Goal: Task Accomplishment & Management: Use online tool/utility

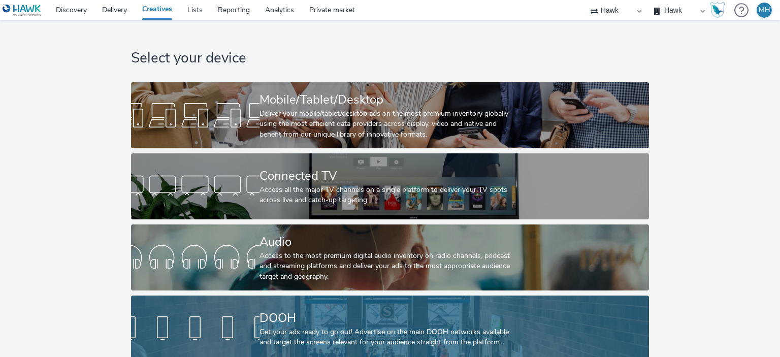
click at [386, 339] on div "Get your ads ready to go out! Advertise on the main DOOH networks available and…" at bounding box center [387, 337] width 257 height 21
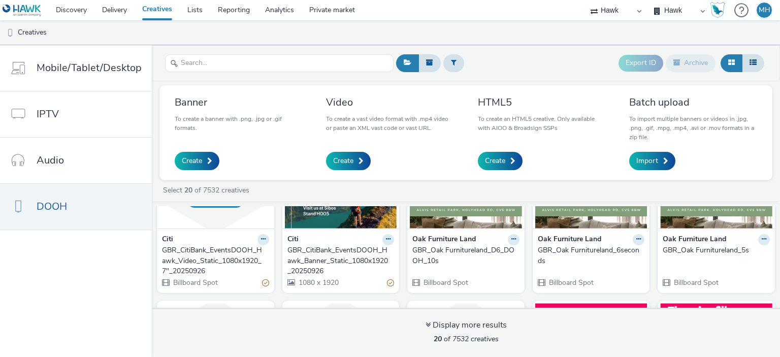
scroll to position [262, 0]
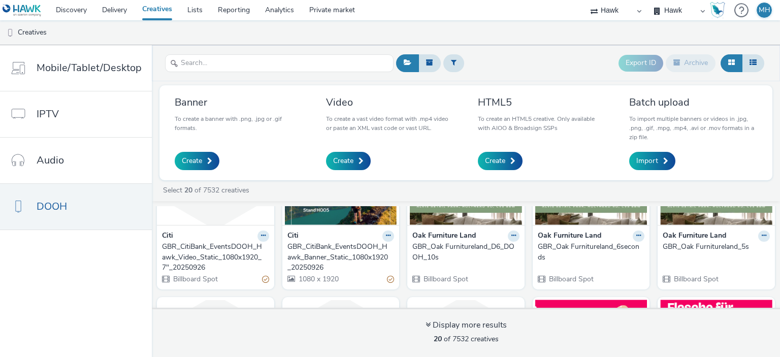
click at [451, 244] on div "GBR_Oak Furnitureland_D6_DOOH_10s" at bounding box center [463, 252] width 103 height 21
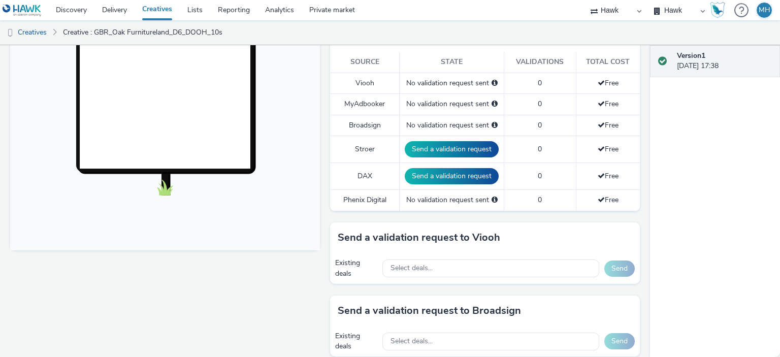
scroll to position [293, 0]
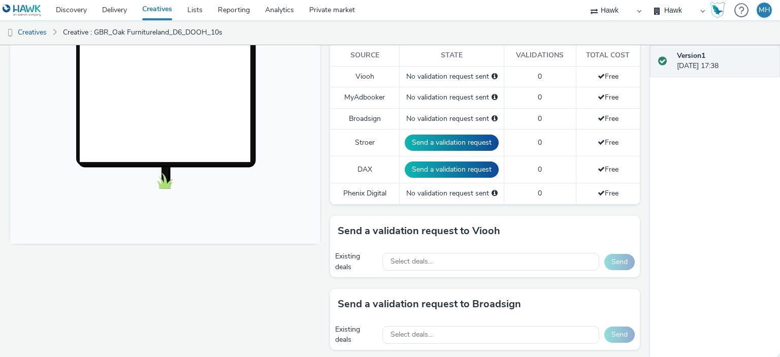
click at [658, 210] on div "Version 1 26 September 2025, 17:38" at bounding box center [715, 201] width 130 height 312
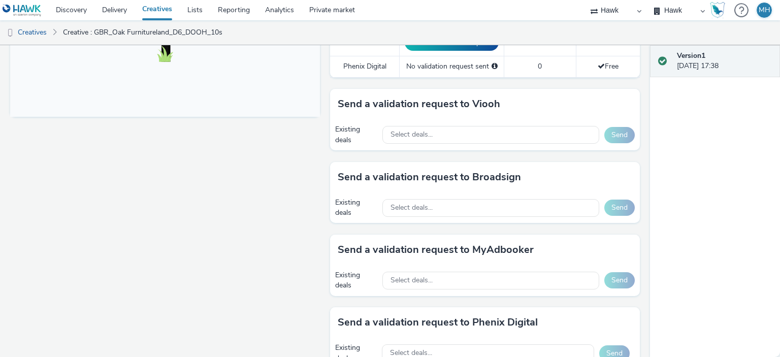
scroll to position [421, 0]
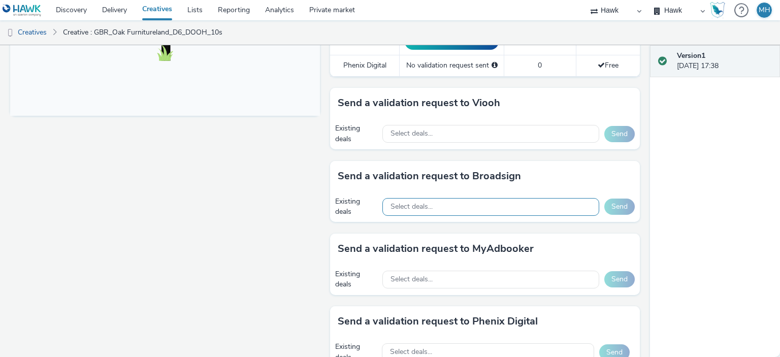
click at [476, 203] on div "Select deals..." at bounding box center [490, 207] width 217 height 18
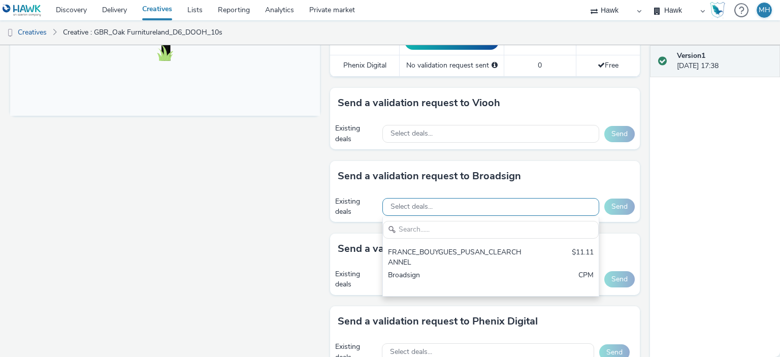
scroll to position [0, 0]
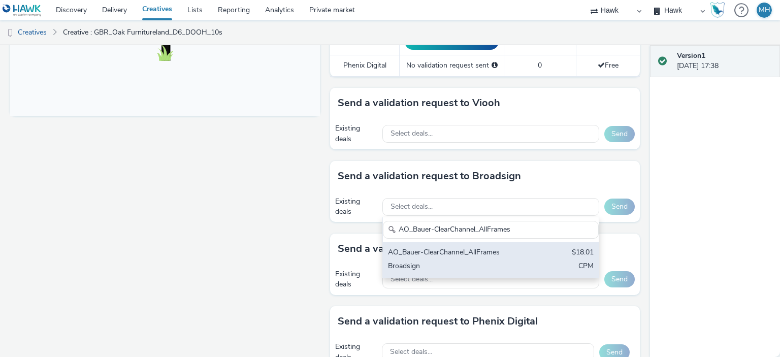
type input "AO_Bauer-ClearChannel_AllFrames"
click at [479, 247] on div "AO_Bauer-ClearChannel_AllFrames" at bounding box center [455, 253] width 135 height 12
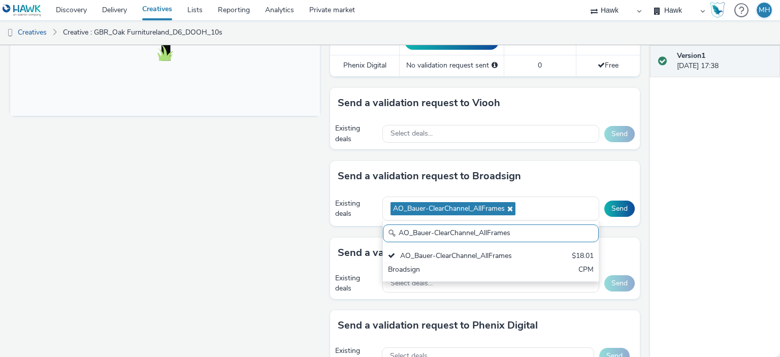
click at [553, 181] on div "Send a validation request to Broadsign" at bounding box center [485, 176] width 310 height 30
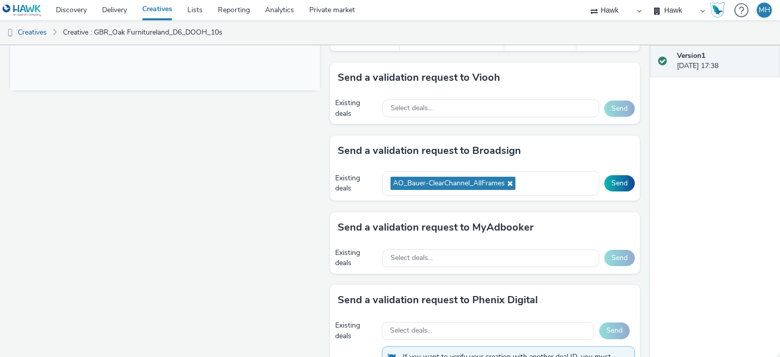
scroll to position [449, 0]
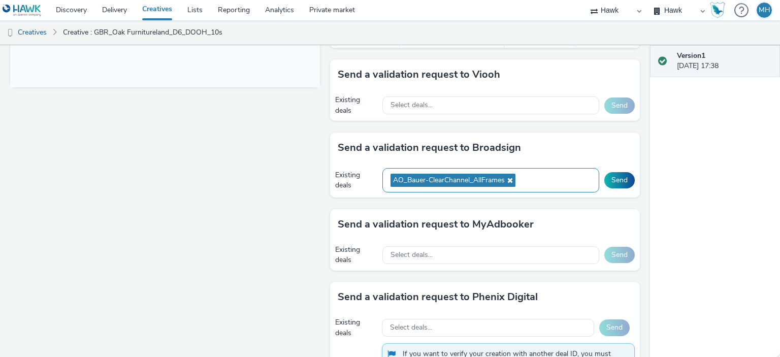
click at [526, 172] on div "AO_Bauer-ClearChannel_AllFrames" at bounding box center [490, 180] width 217 height 25
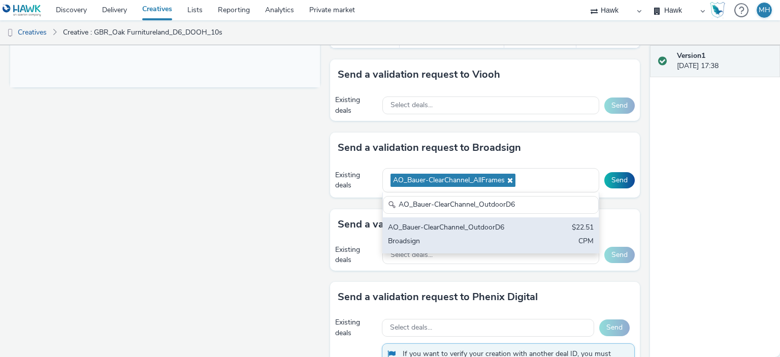
type input "AO_Bauer-ClearChannel_OutdoorD6"
click at [524, 240] on div "AO_Bauer-ClearChannel_OutdoorD6 $22.51 Broadsign CPM" at bounding box center [491, 235] width 216 height 36
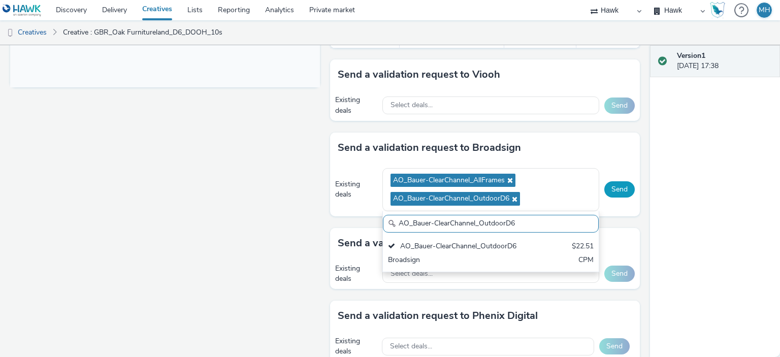
click at [614, 190] on button "Send" at bounding box center [619, 189] width 30 height 16
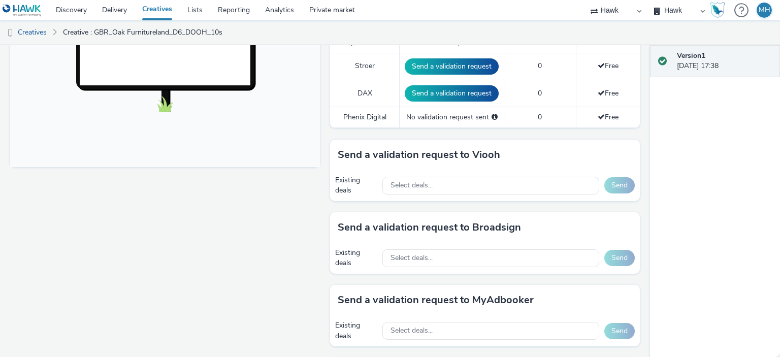
scroll to position [449, 0]
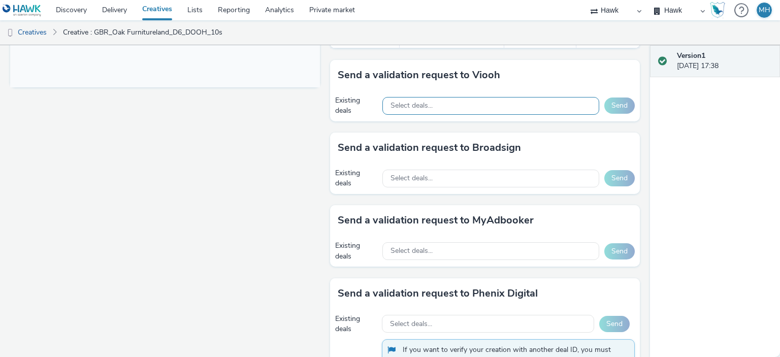
click at [492, 108] on div "Select deals..." at bounding box center [490, 106] width 217 height 18
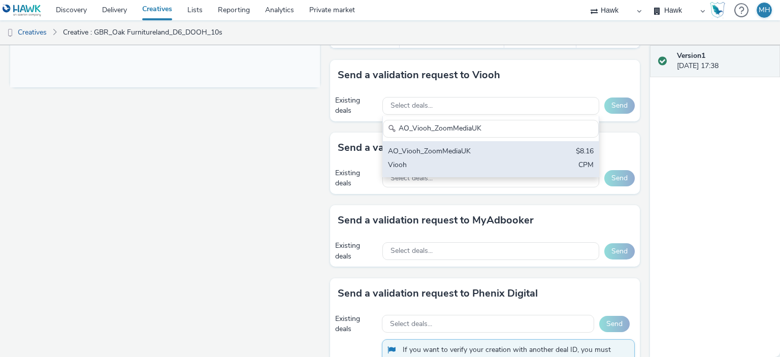
type input "AO_Viooh_ZoomMediaUK"
click at [493, 155] on div "AO_Viooh_ZoomMediaUK $8.16 Viooh CPM" at bounding box center [491, 159] width 216 height 36
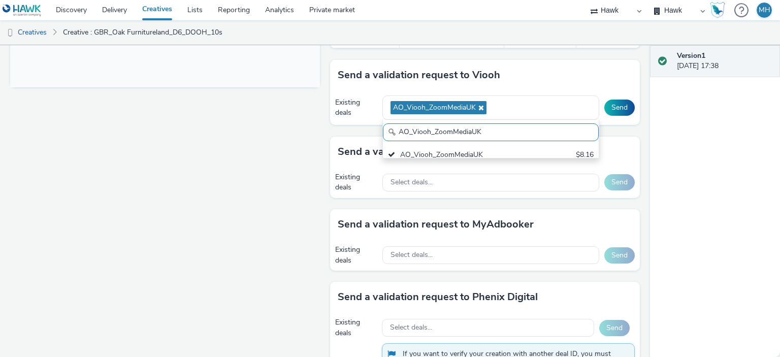
click at [568, 72] on div "Send a validation request to Viooh" at bounding box center [485, 75] width 310 height 30
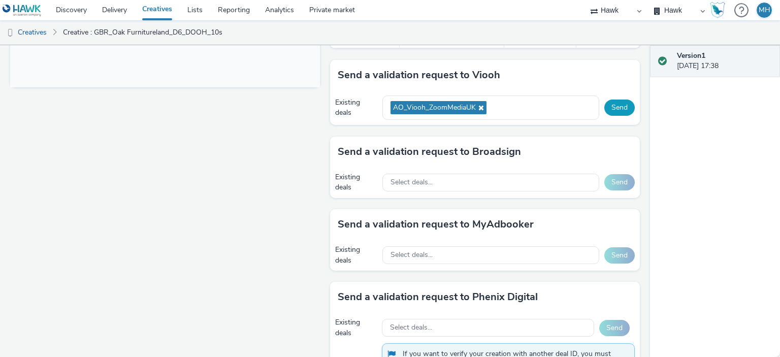
click at [615, 106] on button "Send" at bounding box center [619, 108] width 30 height 16
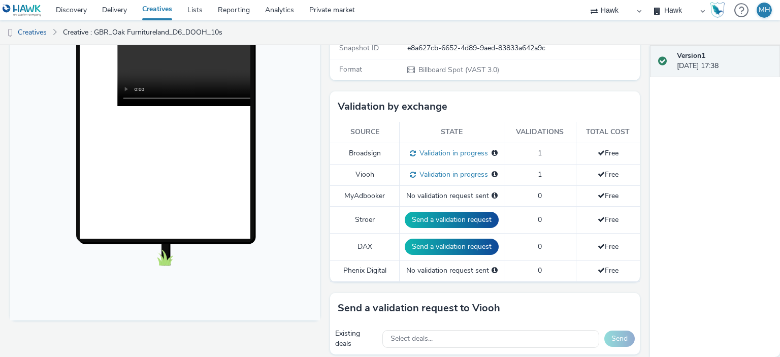
scroll to position [213, 0]
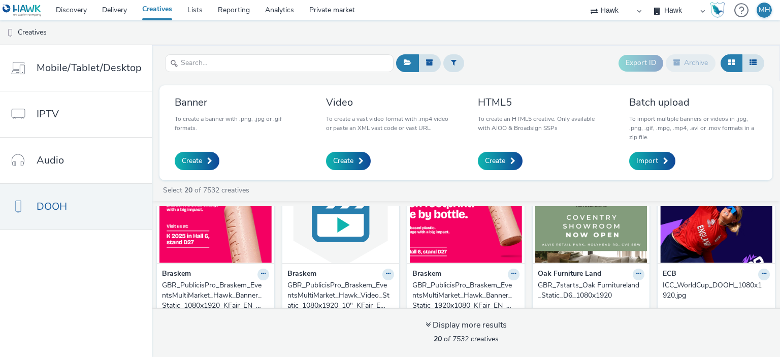
scroll to position [593, 0]
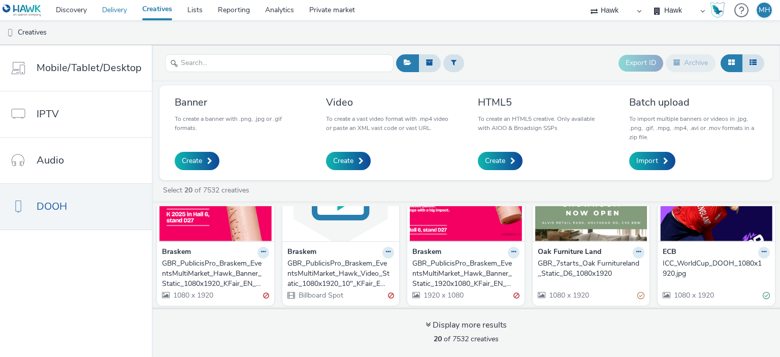
click at [117, 9] on link "Delivery" at bounding box center [114, 10] width 40 height 20
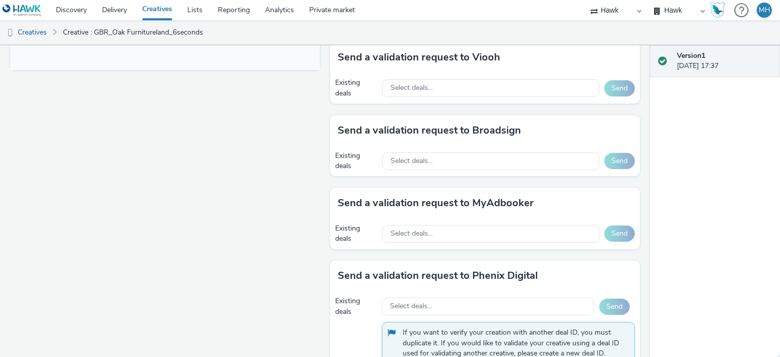
scroll to position [464, 0]
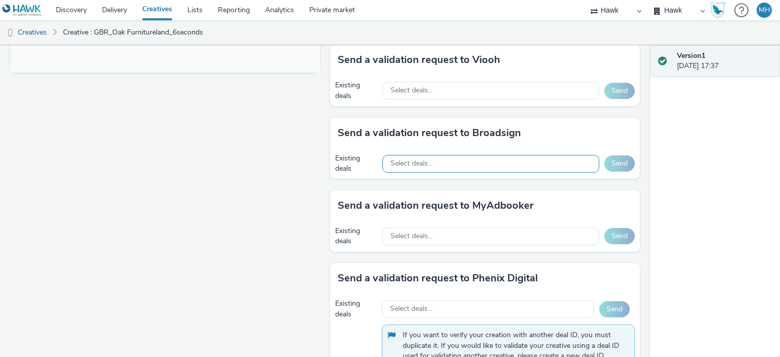
click at [465, 164] on div "Select deals..." at bounding box center [490, 164] width 217 height 18
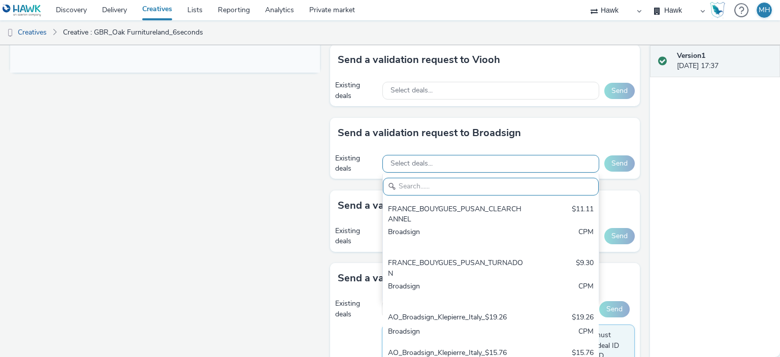
paste input "AO_Bauer-ClearChannel_OutdoorD6"
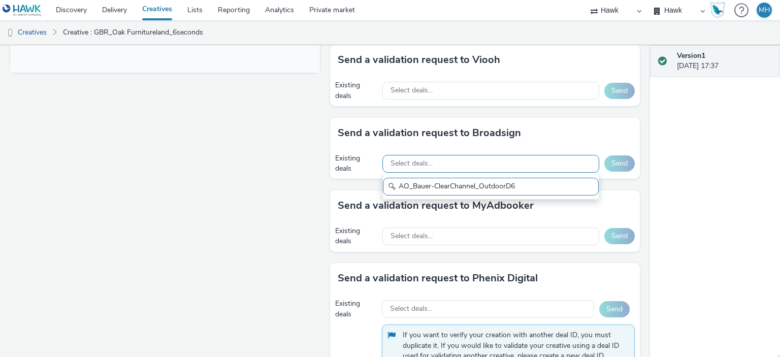
type input "AO_Bauer-ClearChannel_OutdoorD6"
click at [521, 155] on div "Select deals..." at bounding box center [490, 164] width 217 height 18
click at [514, 160] on div "Select deals..." at bounding box center [490, 164] width 217 height 18
click at [542, 185] on input "AO_Bauer-ClearChannel_OutdoorD6" at bounding box center [491, 187] width 216 height 18
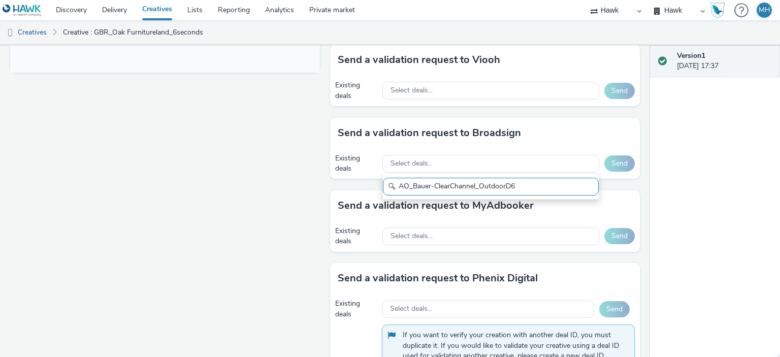
click at [537, 178] on input "AO_Bauer-ClearChannel_OutdoorD6" at bounding box center [491, 187] width 216 height 18
type input "AO_Bauer-ClearChannel_OutdoorD6"
click at [477, 83] on div "Select deals..." at bounding box center [490, 91] width 217 height 18
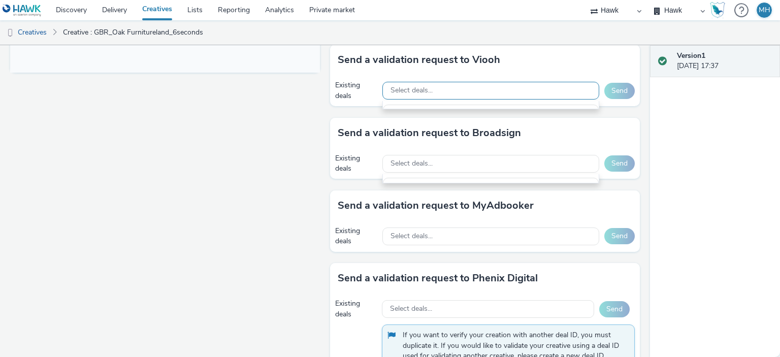
scroll to position [12, 0]
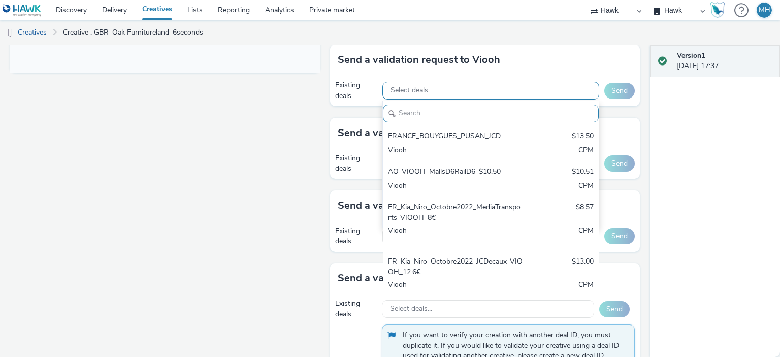
click at [432, 82] on div "Select deals..." at bounding box center [490, 91] width 217 height 18
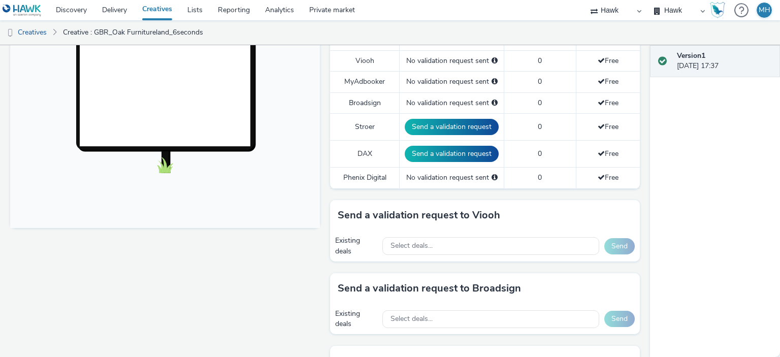
scroll to position [326, 0]
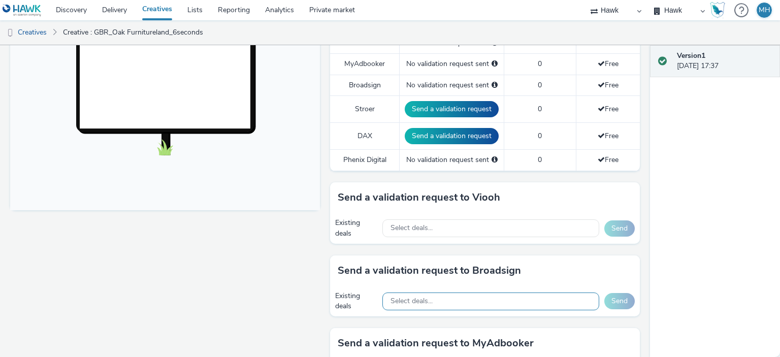
click at [470, 296] on div "Select deals..." at bounding box center [490, 301] width 217 height 18
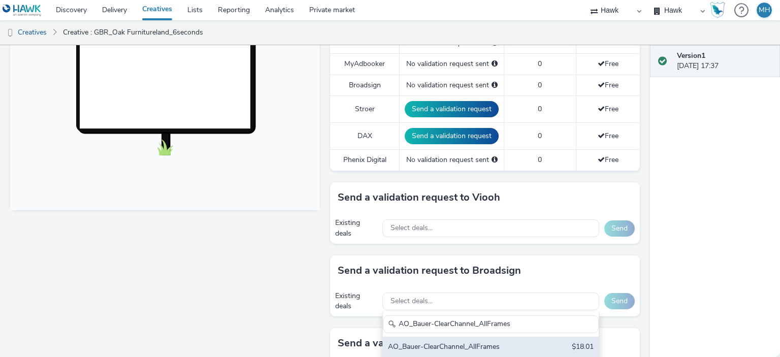
type input "AO_Bauer-ClearChannel_AllFrames"
click at [492, 347] on div "AO_Bauer-ClearChannel_AllFrames" at bounding box center [455, 348] width 135 height 12
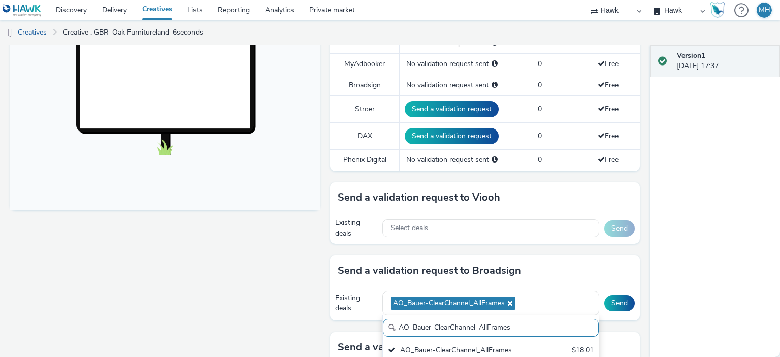
click at [626, 255] on div "Send a validation request to Broadsign" at bounding box center [485, 270] width 310 height 30
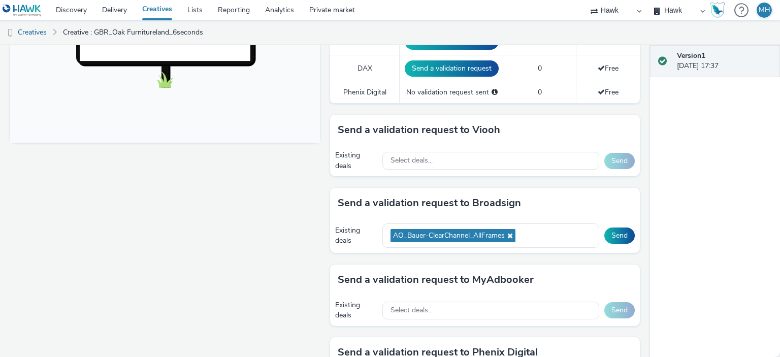
scroll to position [471, 0]
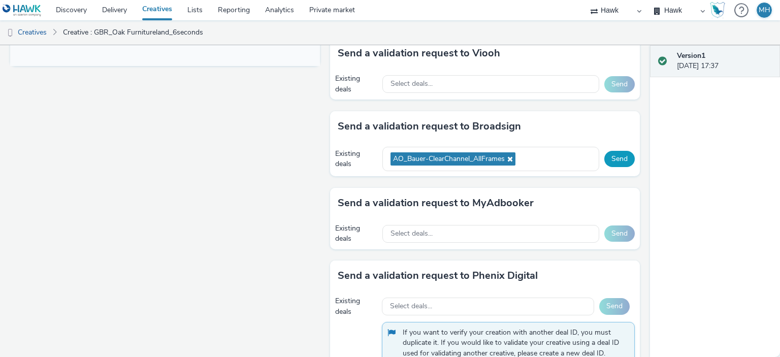
click at [620, 156] on button "Send" at bounding box center [619, 159] width 30 height 16
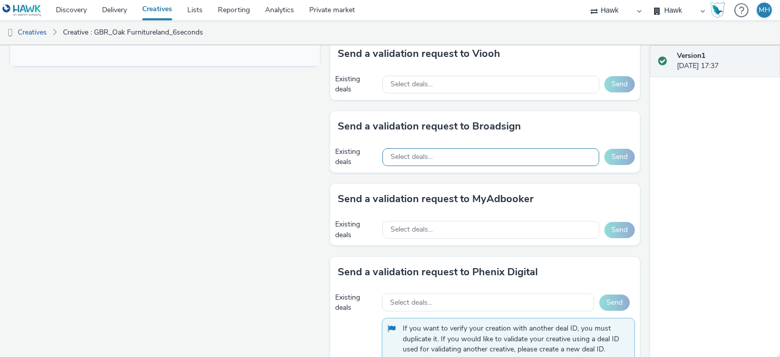
click at [501, 151] on div "Select deals..." at bounding box center [490, 157] width 217 height 18
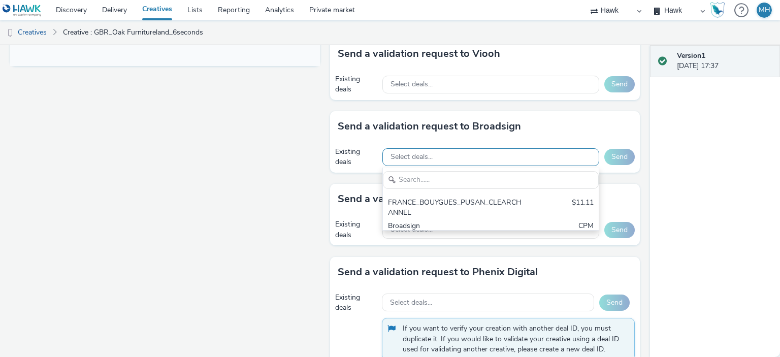
scroll to position [0, 0]
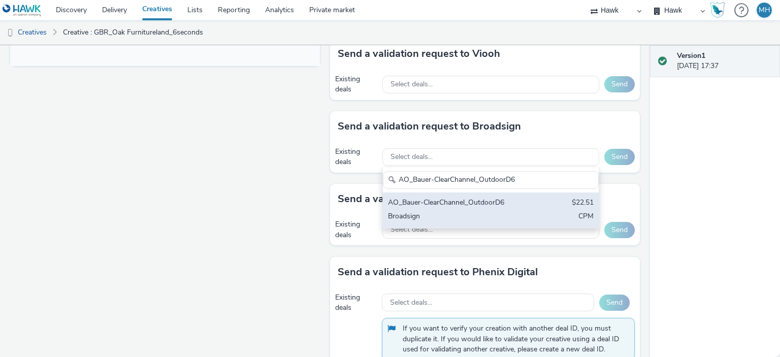
type input "AO_Bauer-ClearChannel_OutdoorD6"
click at [511, 201] on div "AO_Bauer-ClearChannel_OutdoorD6" at bounding box center [455, 203] width 135 height 12
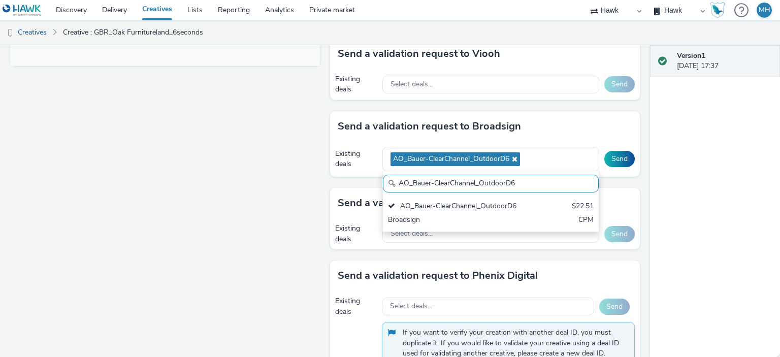
click at [586, 130] on div "Send a validation request to Broadsign" at bounding box center [485, 126] width 310 height 30
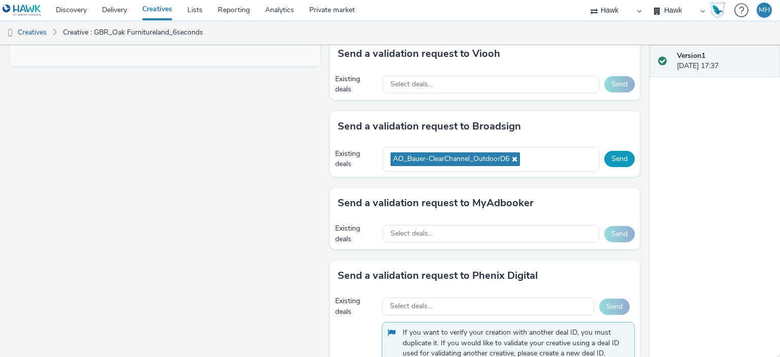
click at [621, 152] on button "Send" at bounding box center [619, 159] width 30 height 16
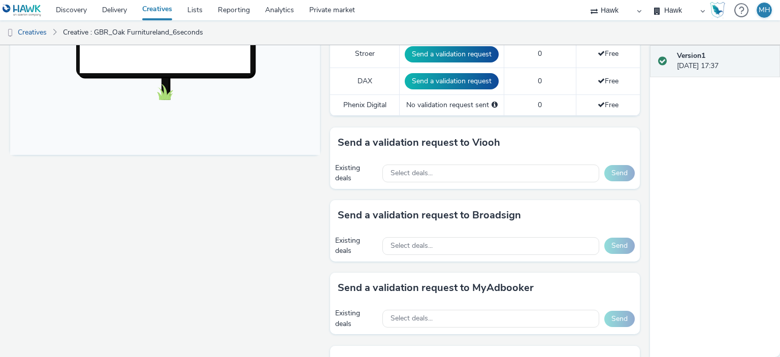
scroll to position [419, 0]
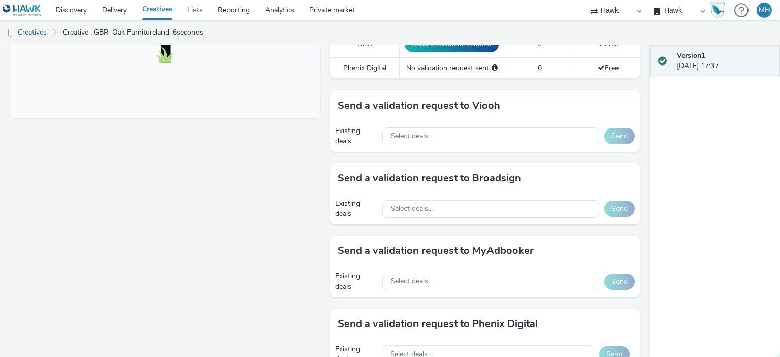
click at [475, 121] on div "Existing deals Select deals... Send" at bounding box center [485, 136] width 310 height 31
click at [479, 135] on div "Select deals..." at bounding box center [490, 136] width 217 height 18
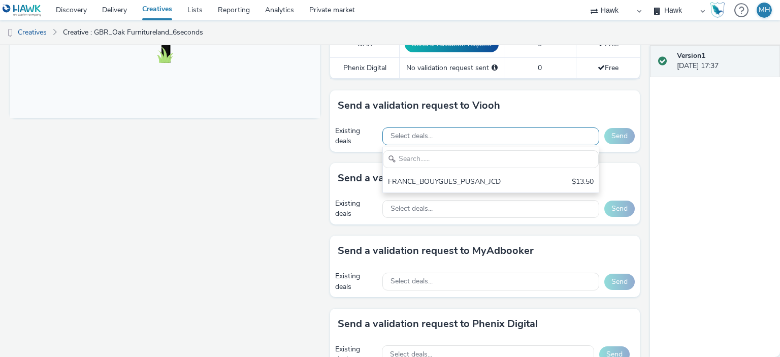
scroll to position [0, 0]
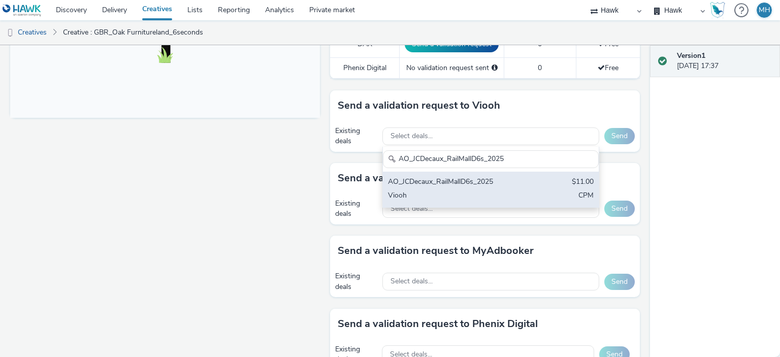
type input "AO_JCDecaux_RailMallD6s_2025"
click at [491, 192] on div "Viooh" at bounding box center [455, 196] width 135 height 12
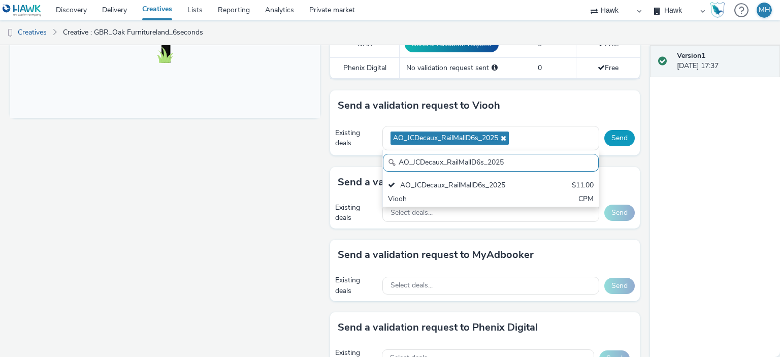
click at [611, 139] on button "Send" at bounding box center [619, 138] width 30 height 16
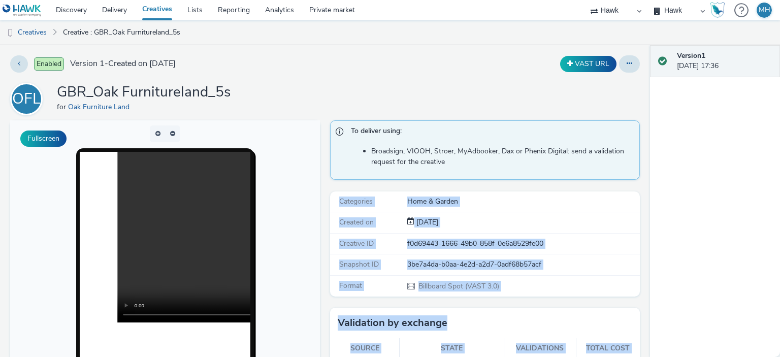
drag, startPoint x: 650, startPoint y: 98, endPoint x: 644, endPoint y: 165, distance: 67.3
click at [644, 165] on div "Enabled Version 1 - Created on [DATE] VAST URL OFL GBR_Oak Furnitureland_5s for…" at bounding box center [390, 201] width 780 height 312
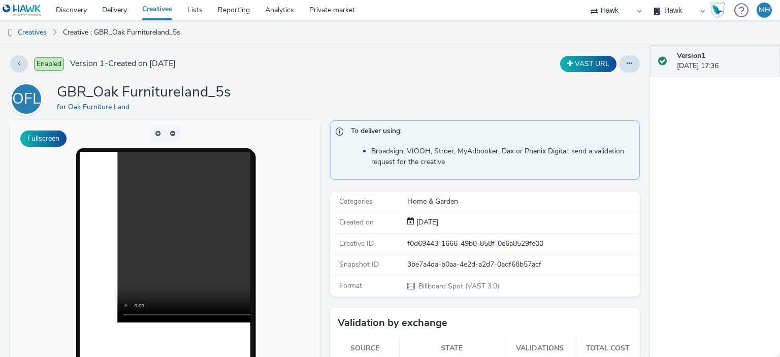
click at [680, 214] on div "Version 1 [DATE] 17:36" at bounding box center [715, 201] width 130 height 312
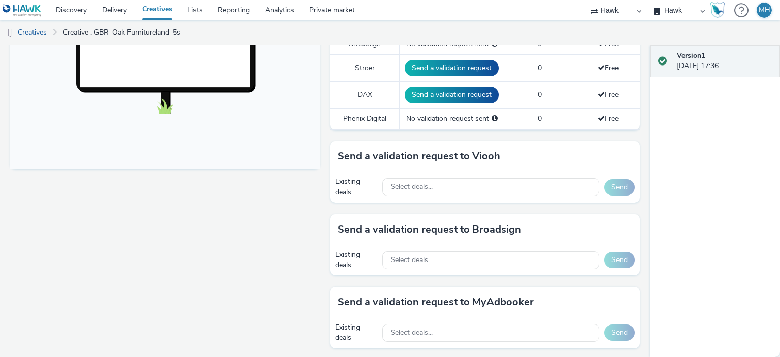
scroll to position [381, 0]
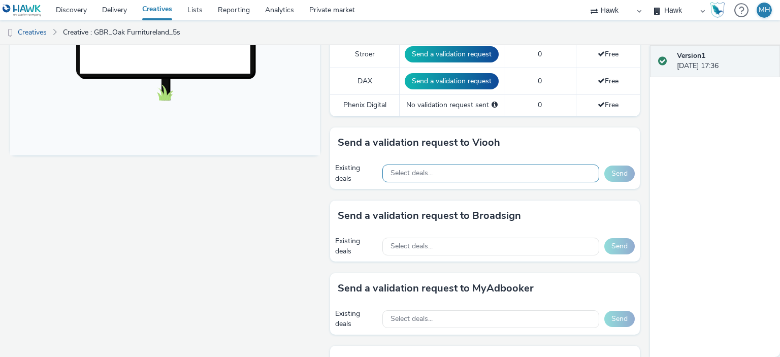
click at [473, 168] on div "Select deals..." at bounding box center [490, 173] width 217 height 18
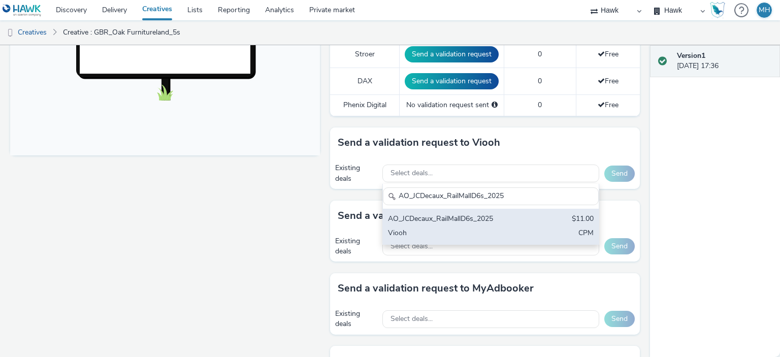
type input "AO_JCDecaux_RailMallD6s_2025"
click at [481, 235] on div "Viooh" at bounding box center [455, 234] width 135 height 12
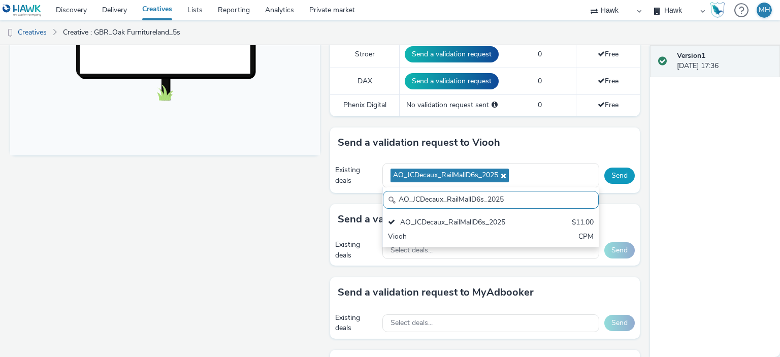
scroll to position [0, 0]
click at [620, 172] on button "Send" at bounding box center [619, 176] width 30 height 16
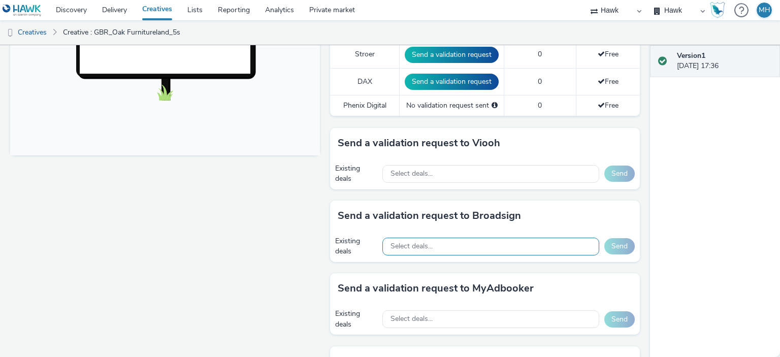
click at [433, 245] on div "Select deals..." at bounding box center [490, 247] width 217 height 18
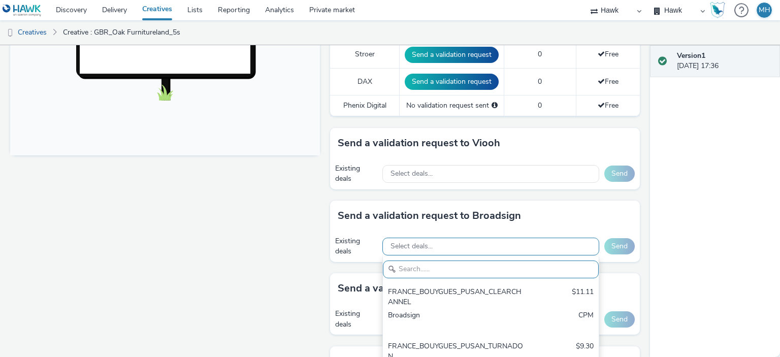
paste input "AO_Bauer-ClearChannel_AllFrames"
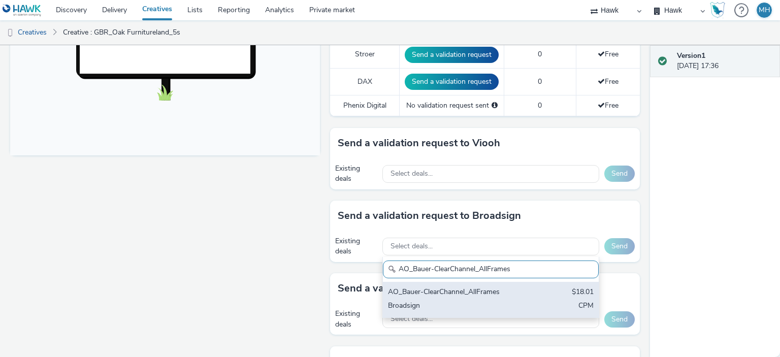
type input "AO_Bauer-ClearChannel_AllFrames"
click at [458, 294] on div "AO_Bauer-ClearChannel_AllFrames" at bounding box center [455, 293] width 135 height 12
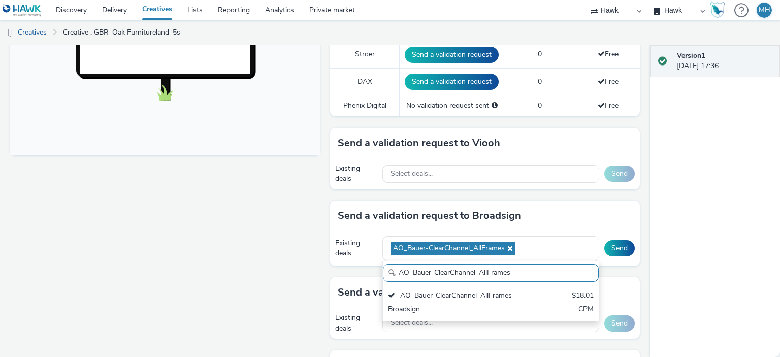
click at [555, 213] on div "Send a validation request to Broadsign" at bounding box center [485, 216] width 310 height 30
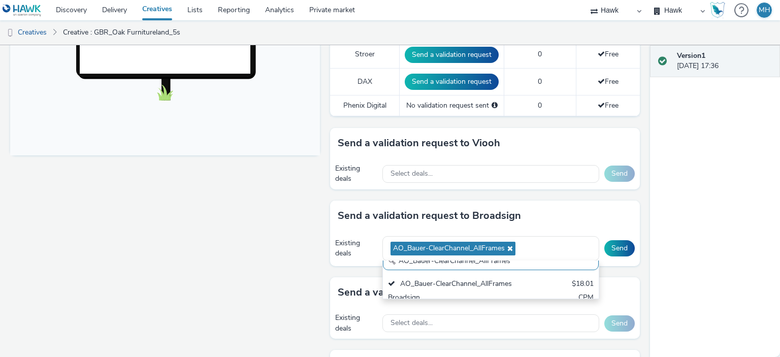
scroll to position [0, 0]
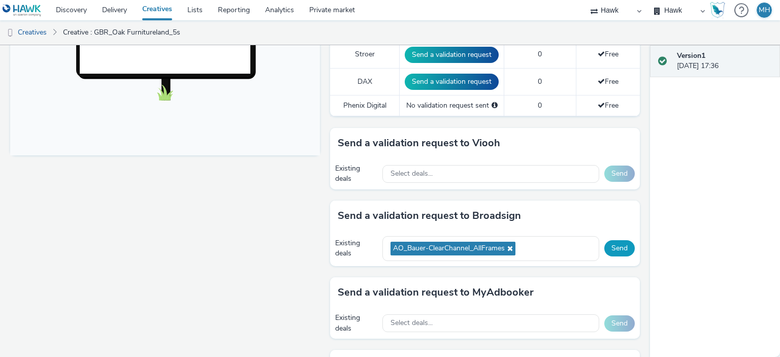
click at [626, 244] on button "Send" at bounding box center [619, 248] width 30 height 16
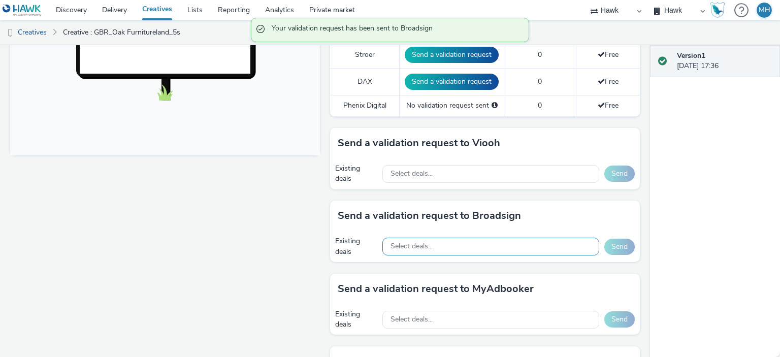
click at [508, 248] on div "Select deals..." at bounding box center [490, 247] width 217 height 18
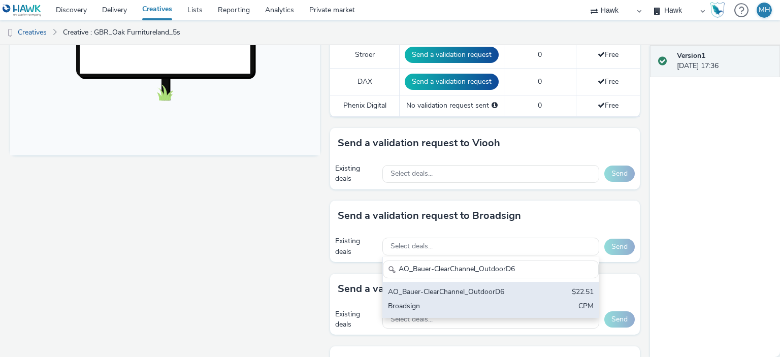
type input "AO_Bauer-ClearChannel_OutdoorD6"
click at [491, 292] on div "AO_Bauer-ClearChannel_OutdoorD6" at bounding box center [455, 293] width 135 height 12
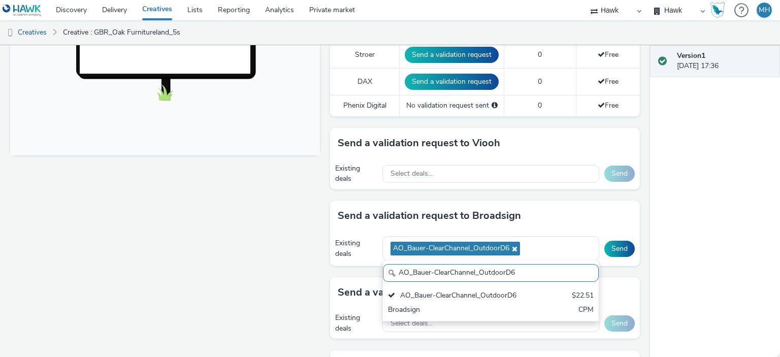
click at [580, 211] on div "Send a validation request to Broadsign" at bounding box center [485, 216] width 310 height 30
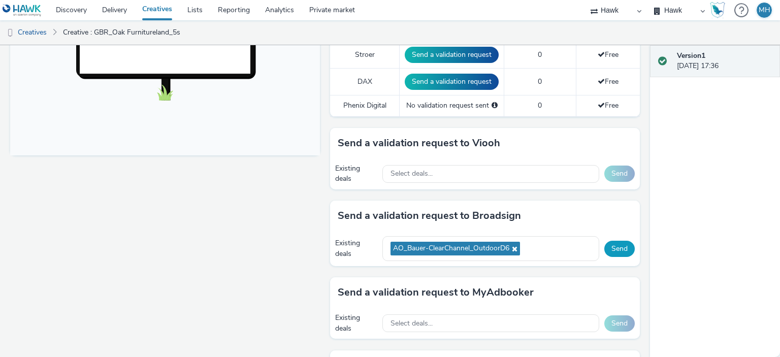
click at [614, 241] on button "Send" at bounding box center [619, 249] width 30 height 16
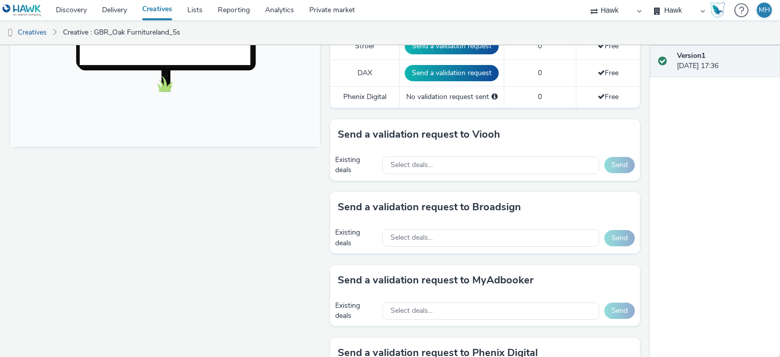
scroll to position [382, 0]
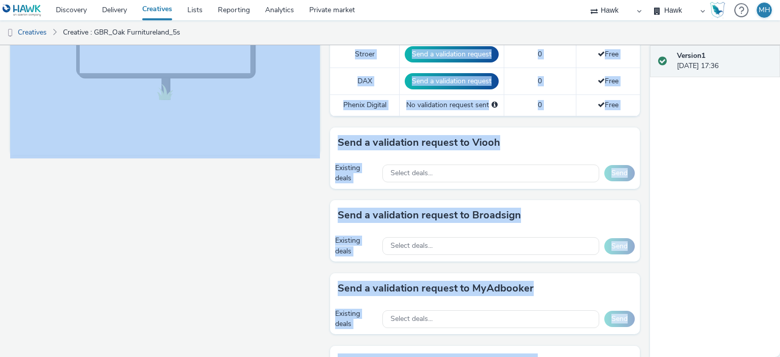
drag, startPoint x: 653, startPoint y: 243, endPoint x: 369, endPoint y: 377, distance: 313.6
click at [369, 356] on html "Discovery Delivery Creatives Lists Reporting Analytics Private market Hawk Hawk…" at bounding box center [390, 178] width 780 height 357
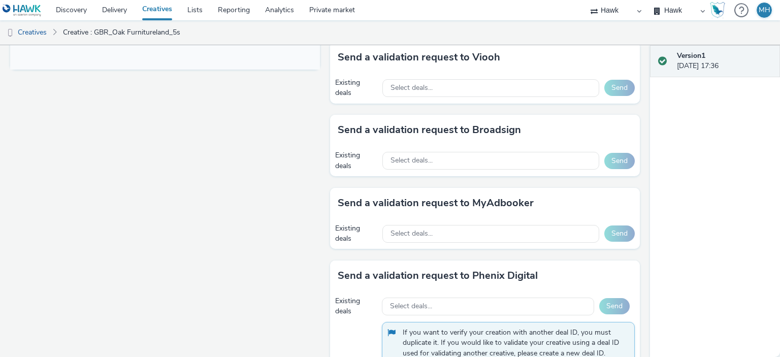
click at [770, 251] on div "Version 1 26 September 2025, 17:36" at bounding box center [715, 201] width 130 height 312
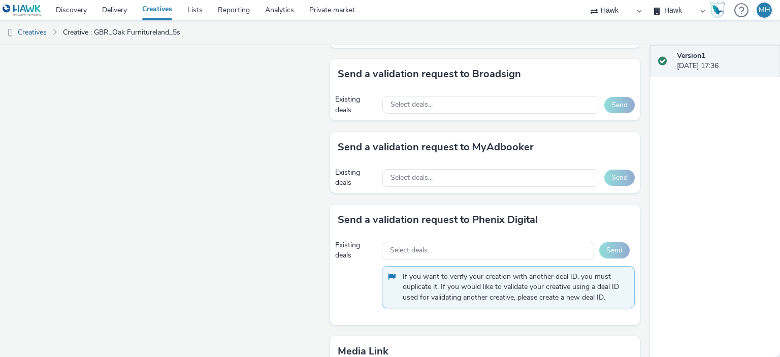
scroll to position [516, 0]
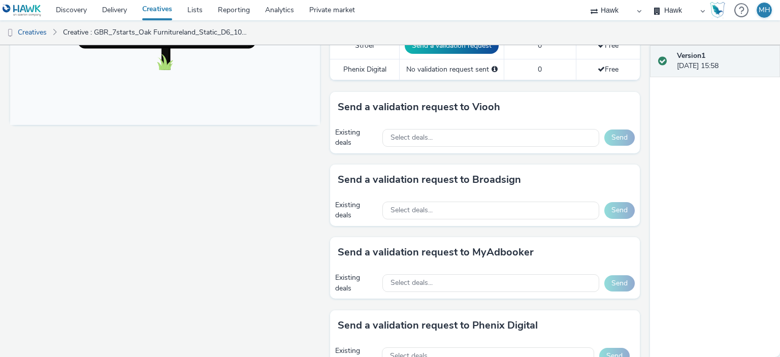
scroll to position [419, 0]
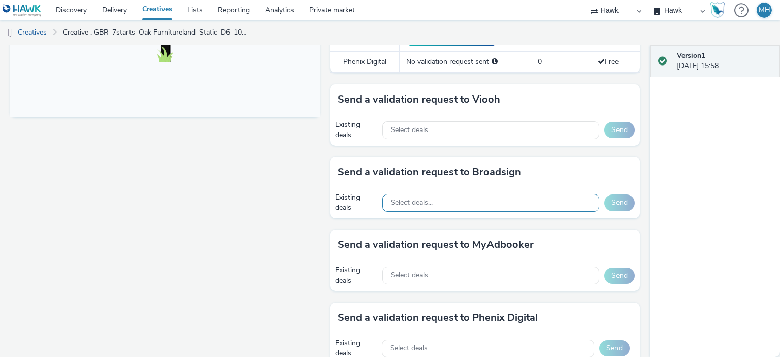
click at [467, 203] on div "Select deals..." at bounding box center [490, 203] width 217 height 18
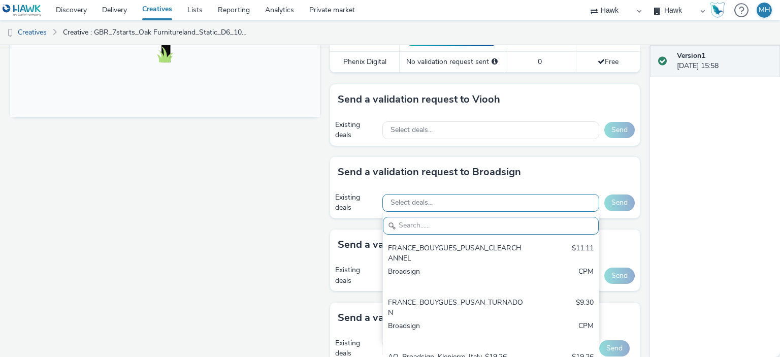
paste input "AO_Bauer-ClearChannel_OutdoorD6"
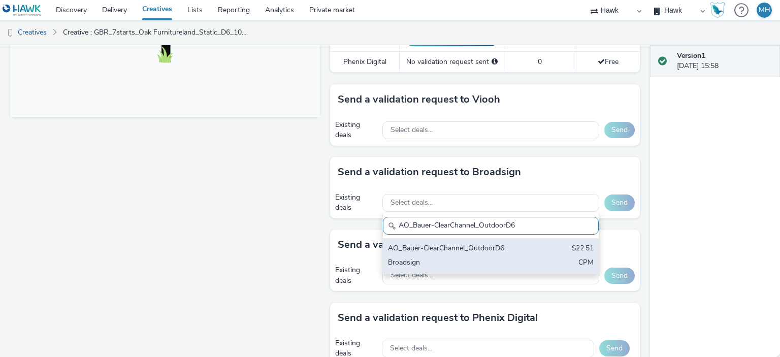
type input "AO_Bauer-ClearChannel_OutdoorD6"
click at [468, 251] on div "AO_Bauer-ClearChannel_OutdoorD6" at bounding box center [455, 249] width 135 height 12
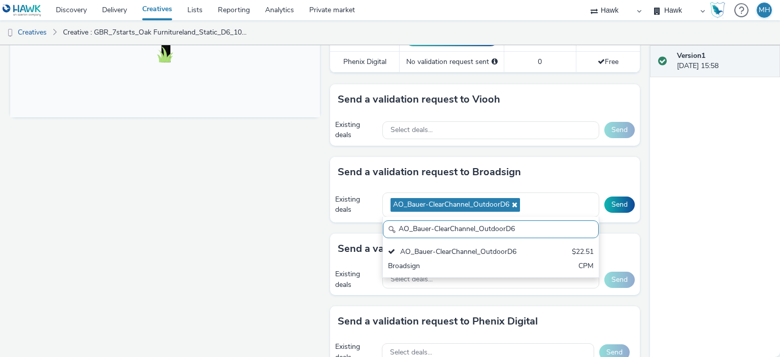
click at [627, 161] on div "Send a validation request to Broadsign" at bounding box center [485, 172] width 310 height 30
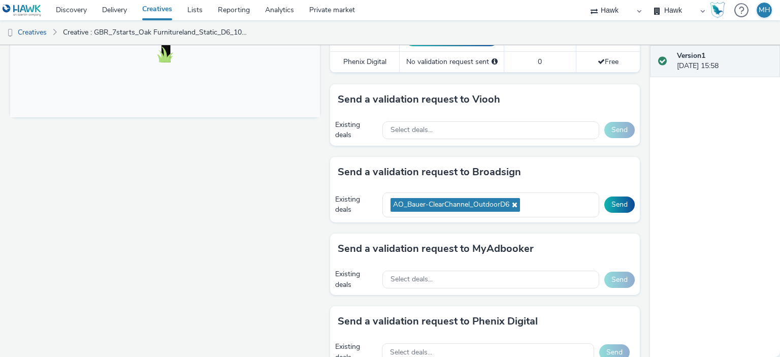
click at [609, 194] on div "Existing deals AO_Bauer-ClearChannel_OutdoorD6 Send" at bounding box center [485, 204] width 310 height 35
click at [610, 198] on button "Send" at bounding box center [619, 204] width 30 height 16
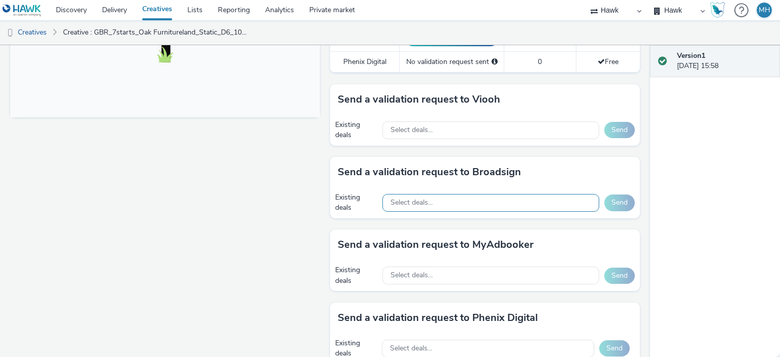
click at [484, 201] on div "Select deals..." at bounding box center [490, 203] width 217 height 18
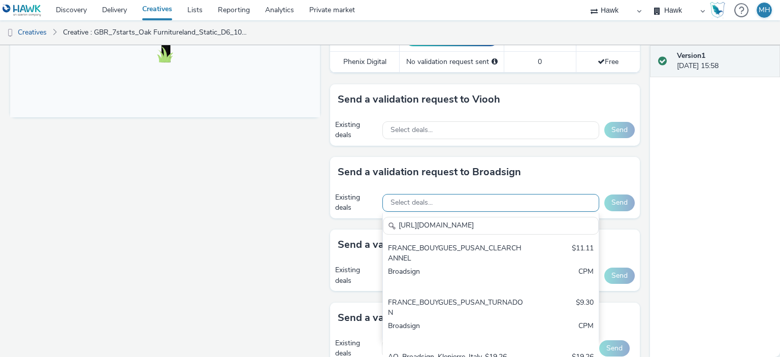
scroll to position [0, 116]
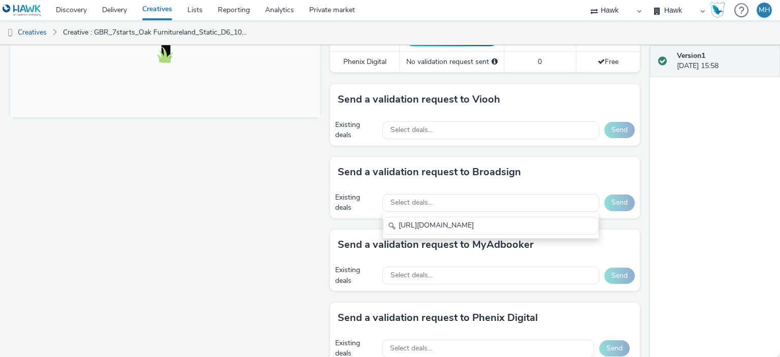
type input "[URL][DOMAIN_NAME]"
click at [475, 206] on div "Select deals..." at bounding box center [490, 203] width 217 height 18
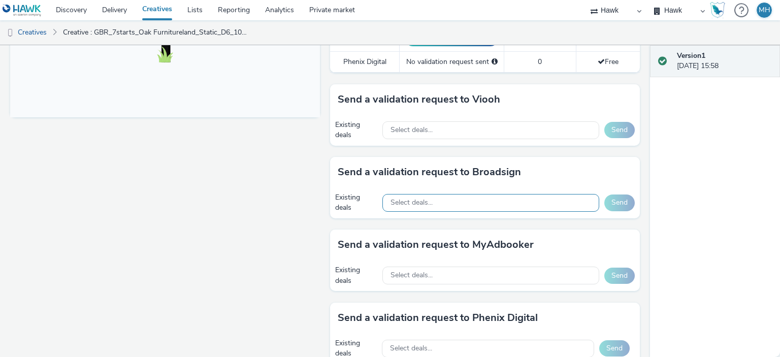
click at [469, 198] on div "Select deals..." at bounding box center [490, 203] width 217 height 18
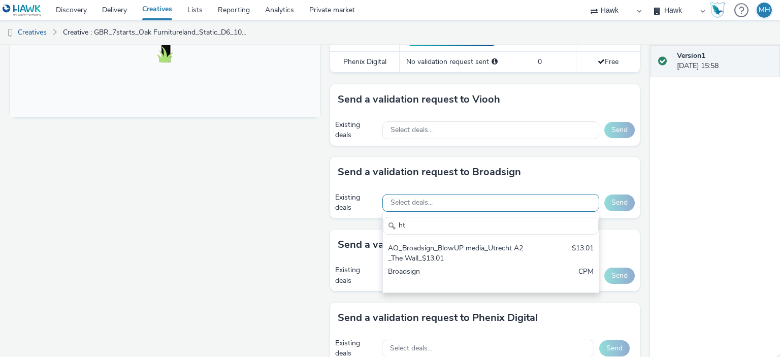
type input "h"
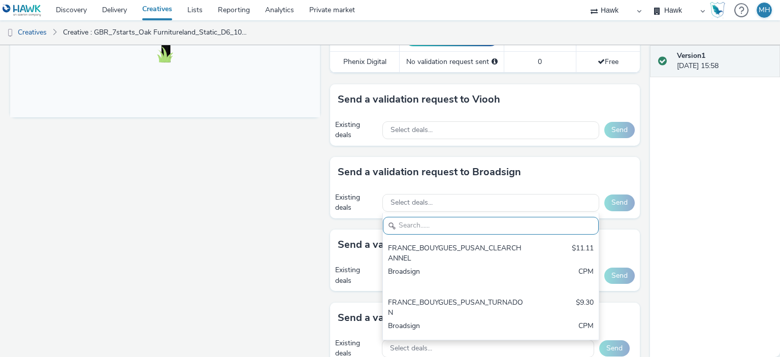
click at [154, 245] on div "Fullscreen" at bounding box center [167, 67] width 315 height 733
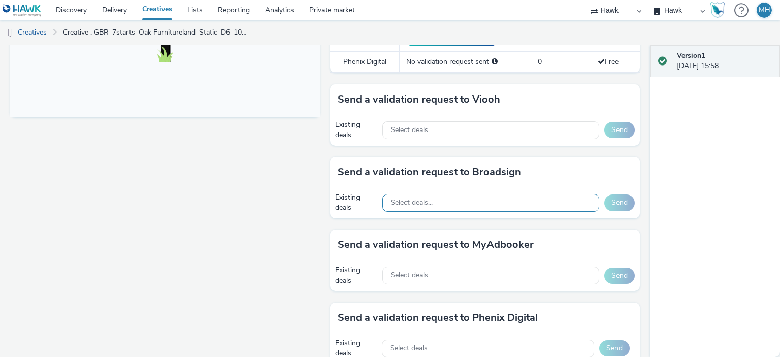
click at [466, 195] on div "Select deals..." at bounding box center [490, 203] width 217 height 18
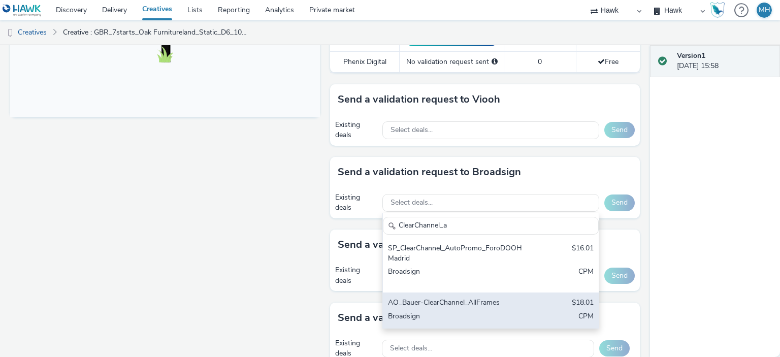
type input "ClearChannel_a"
click at [499, 307] on div "AO_Bauer-ClearChannel_AllFrames $18.01 Broadsign CPM" at bounding box center [491, 310] width 216 height 36
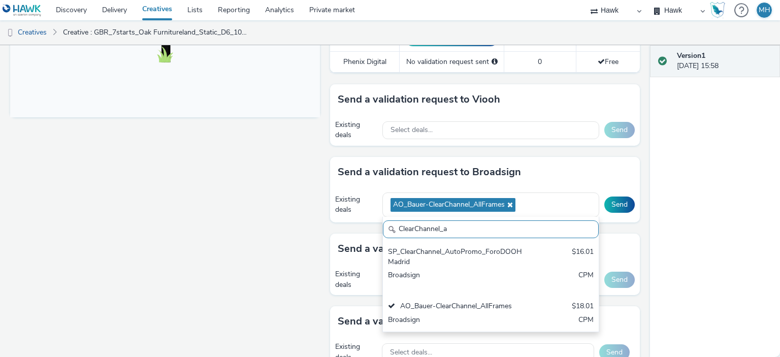
click at [604, 173] on div "Send a validation request to Broadsign" at bounding box center [485, 172] width 310 height 30
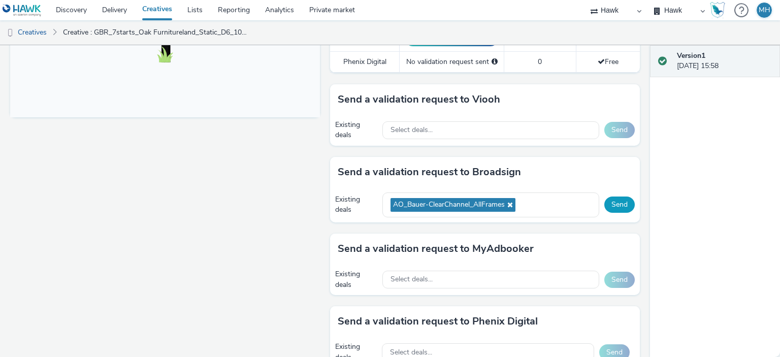
click at [615, 201] on button "Send" at bounding box center [619, 204] width 30 height 16
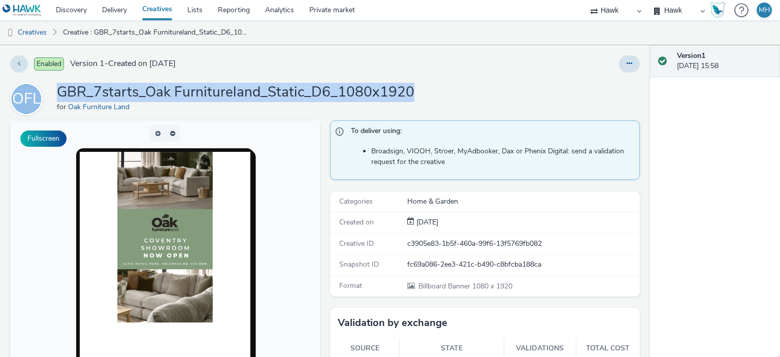
drag, startPoint x: 640, startPoint y: 74, endPoint x: 641, endPoint y: 97, distance: 23.4
click at [641, 97] on div "Enabled Version 1 - Created on [DATE] OFL GBR_7starts_Oak Furnitureland_Static_…" at bounding box center [325, 201] width 650 height 312
click at [566, 94] on div "OFL GBR_7starts_Oak Furnitureland_Static_D6_1080x1920 for Oak Furniture Land" at bounding box center [324, 99] width 629 height 32
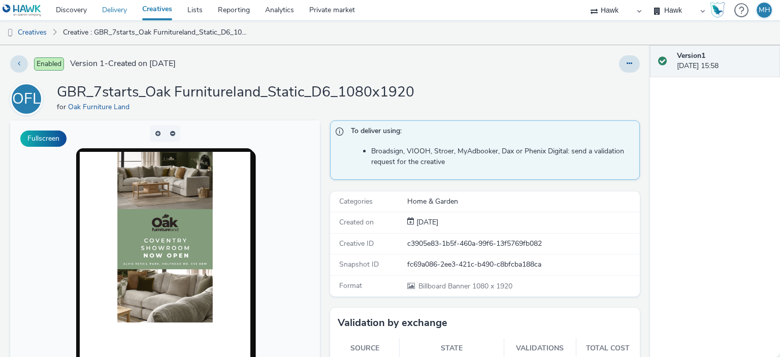
click at [113, 16] on link "Delivery" at bounding box center [114, 10] width 40 height 20
